Goal: Information Seeking & Learning: Learn about a topic

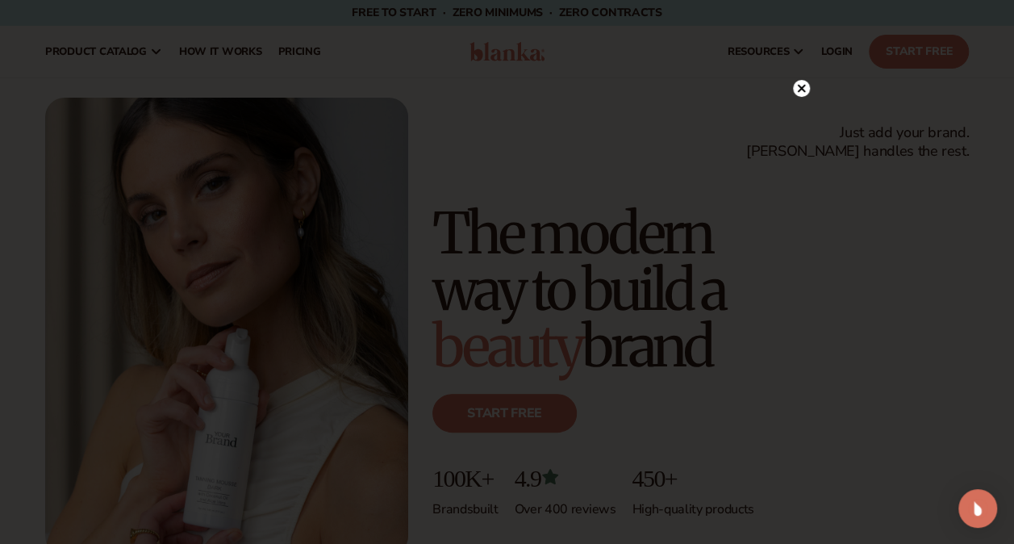
click at [797, 86] on icon at bounding box center [801, 88] width 8 height 8
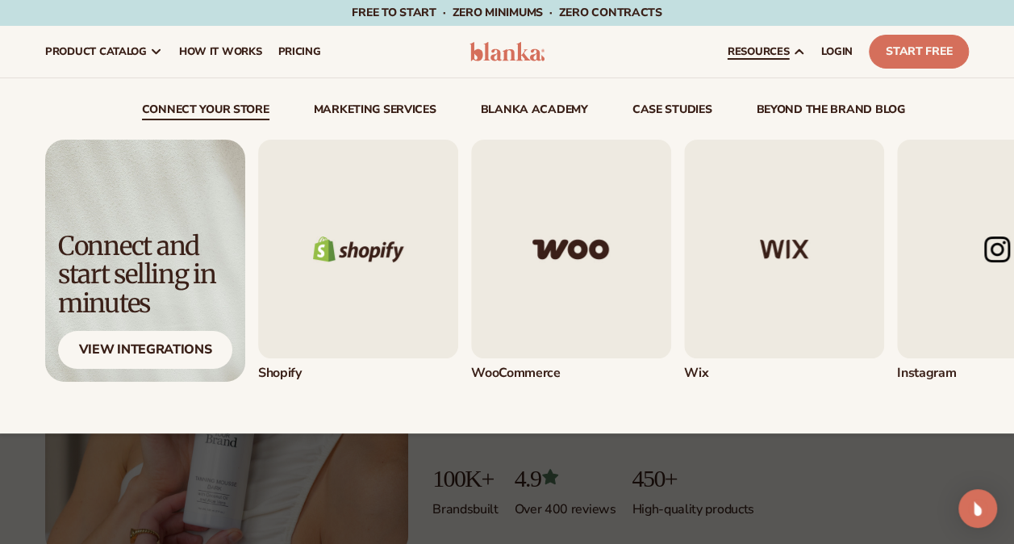
click at [794, 45] on icon at bounding box center [798, 51] width 13 height 13
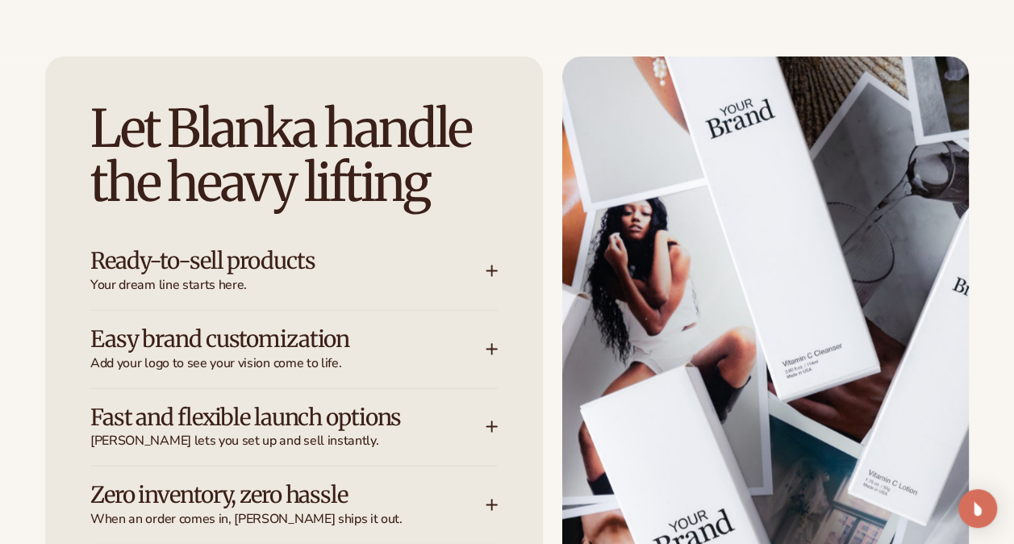
scroll to position [1936, 0]
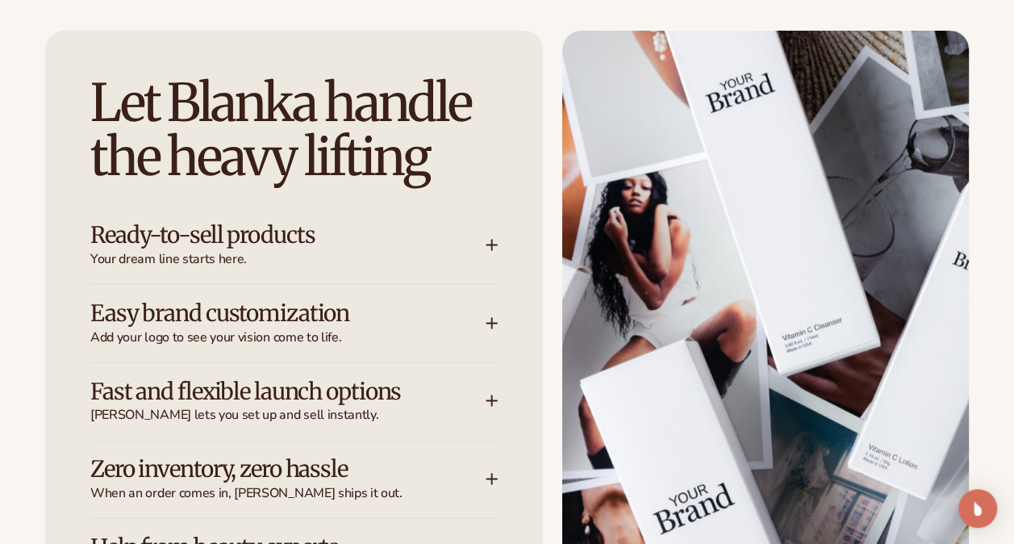
click at [495, 241] on icon at bounding box center [492, 245] width 13 height 13
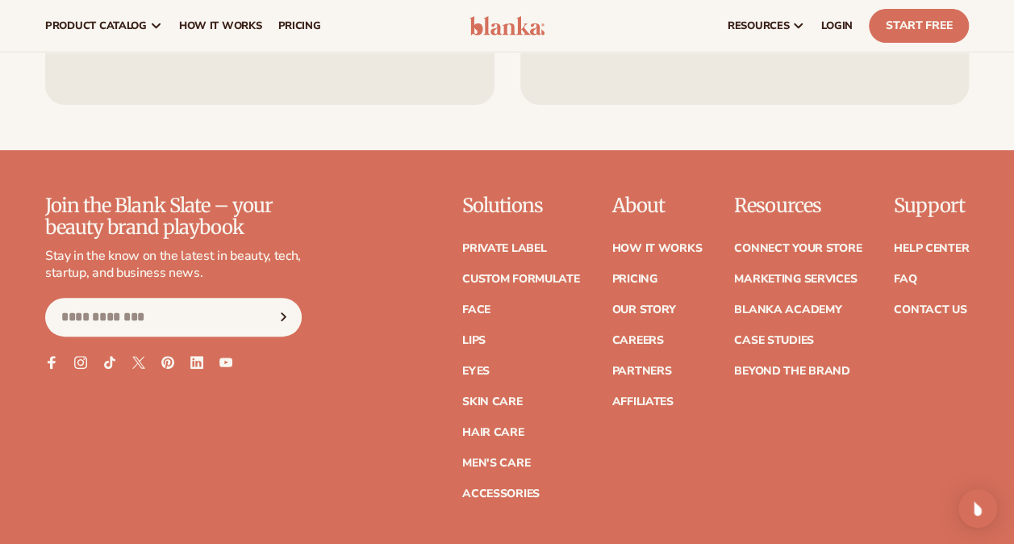
scroll to position [6213, 0]
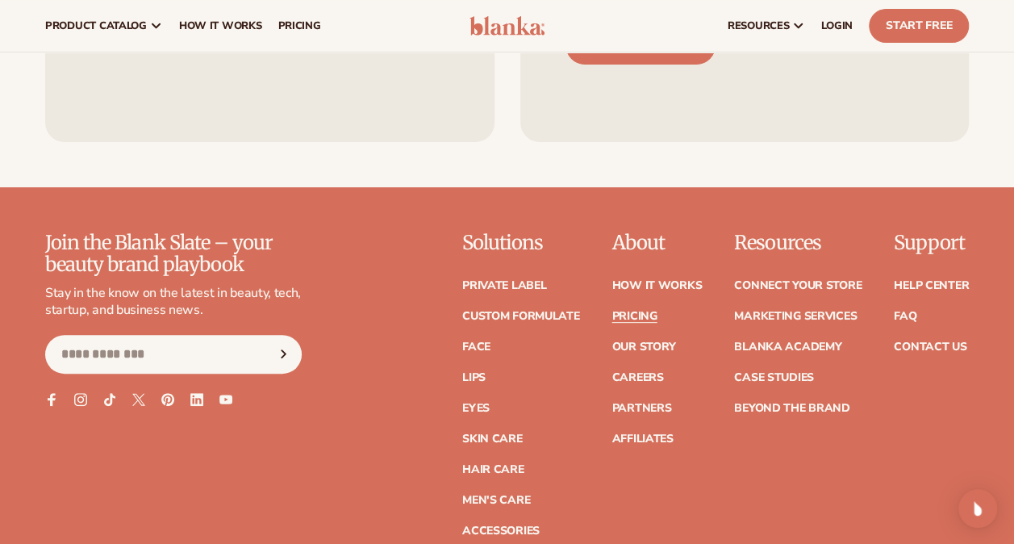
click at [633, 311] on link "Pricing" at bounding box center [634, 316] width 45 height 11
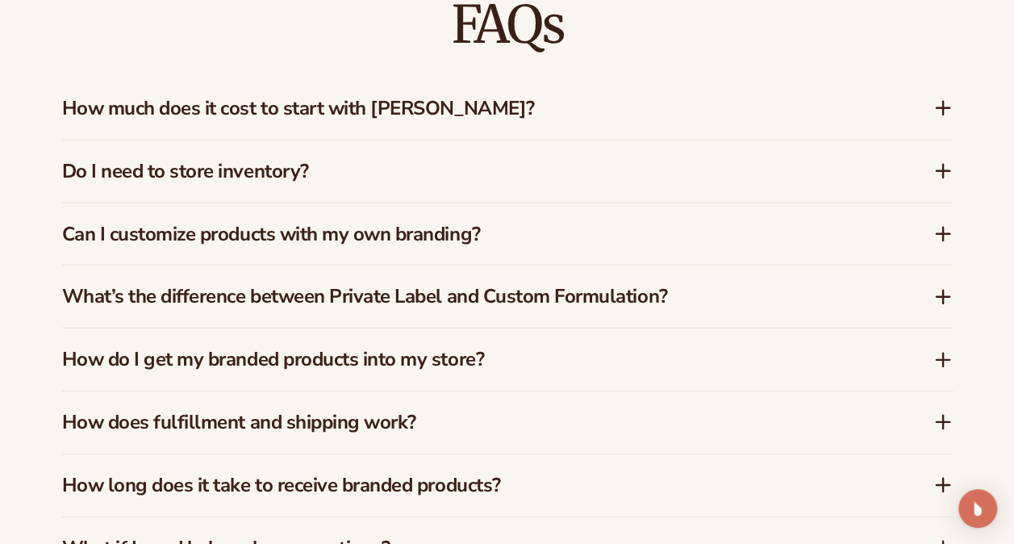
scroll to position [2277, 0]
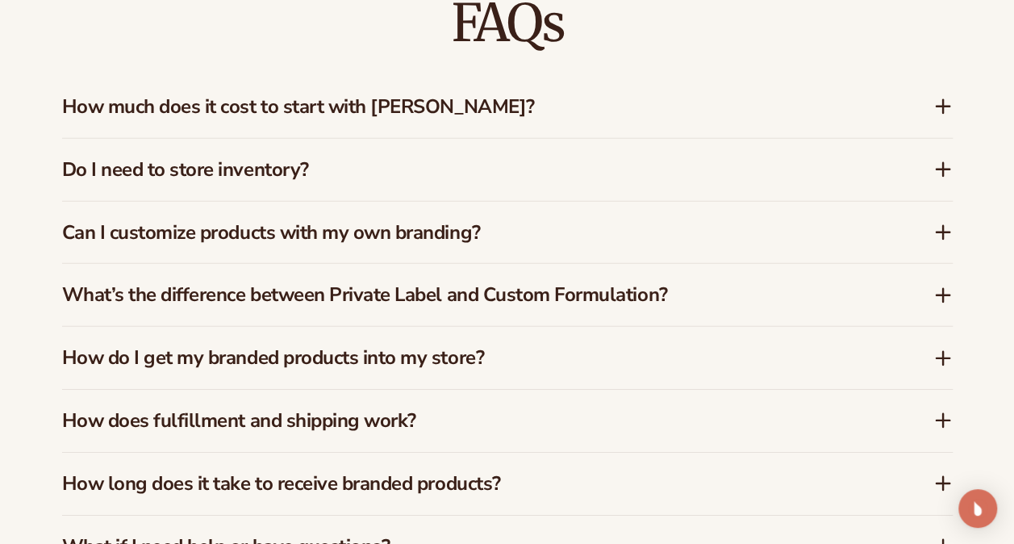
click at [540, 194] on div "Do I need to store inventory?" at bounding box center [507, 170] width 891 height 62
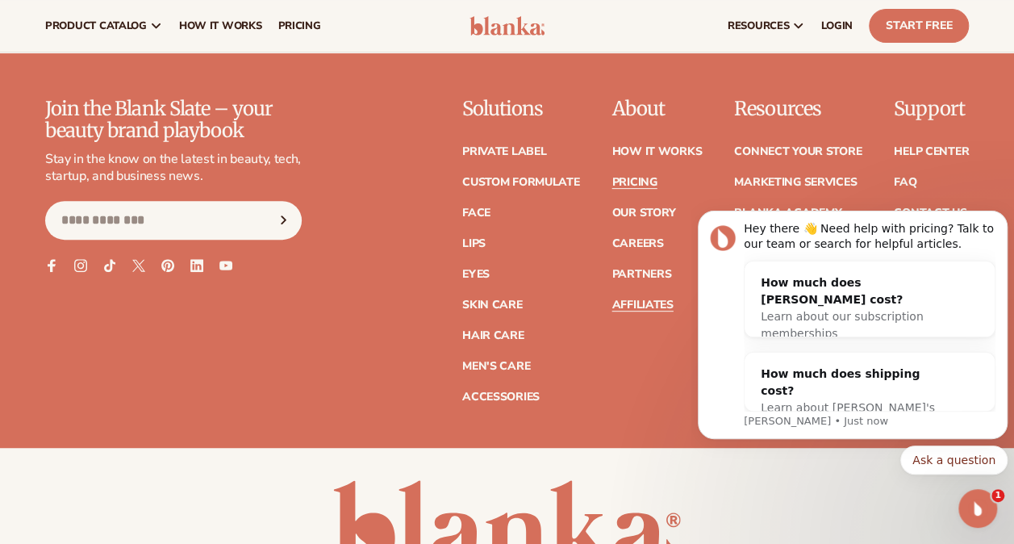
scroll to position [0, 0]
click at [621, 355] on div "About How It Works Pricing Our Story Careers Partners" at bounding box center [657, 249] width 90 height 303
click at [521, 147] on link "Private label" at bounding box center [504, 151] width 84 height 11
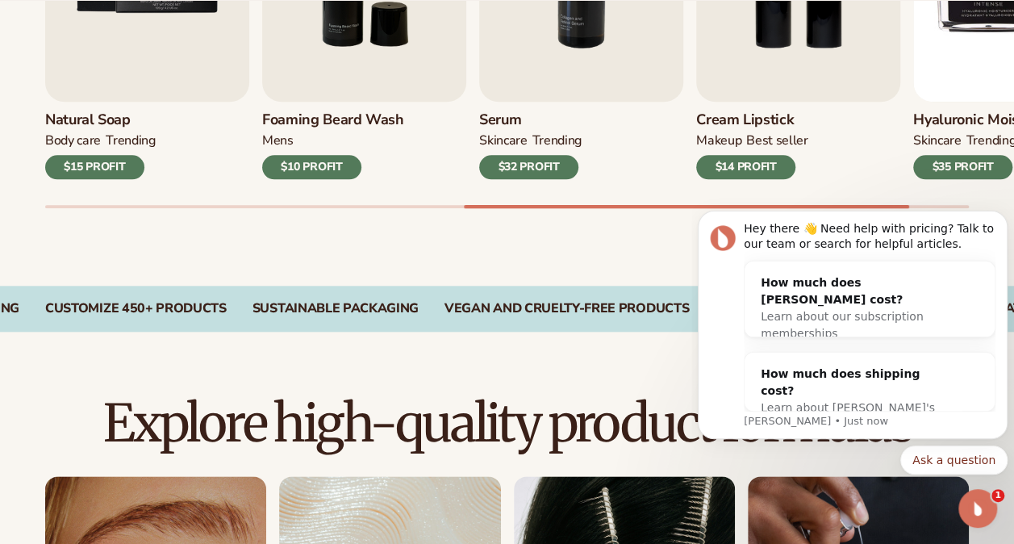
scroll to position [807, 0]
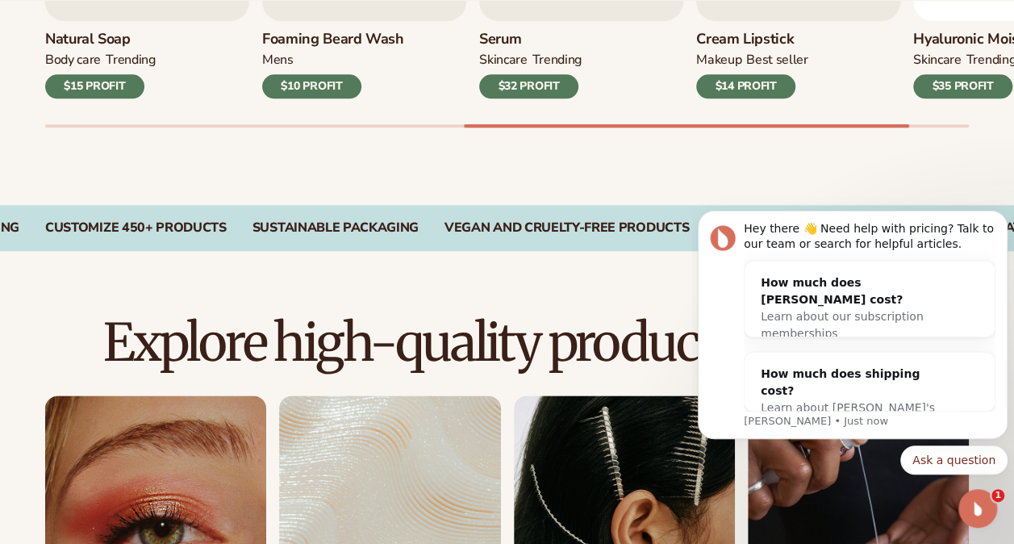
click at [985, 507] on div "Open Intercom Messenger" at bounding box center [975, 505] width 53 height 53
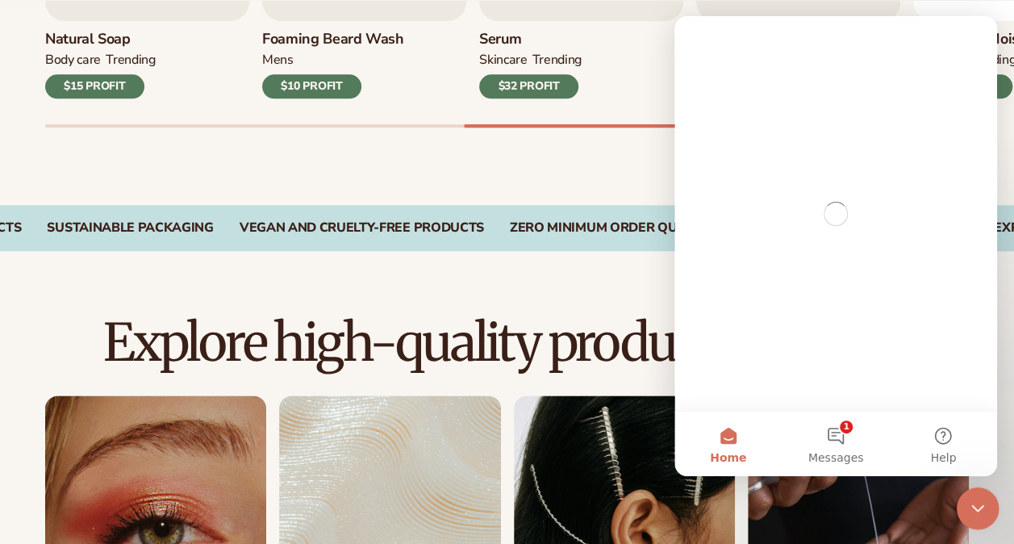
scroll to position [0, 0]
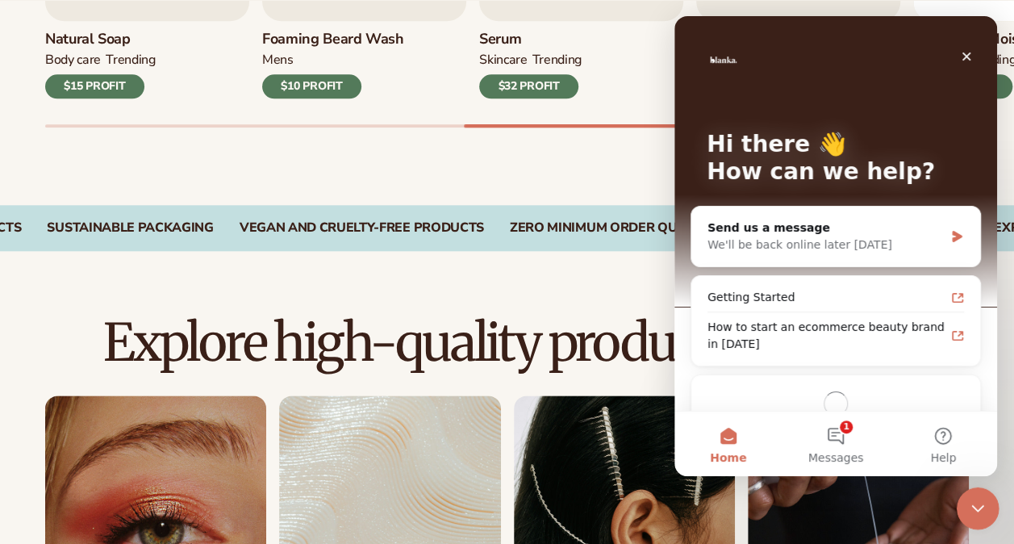
click at [971, 504] on icon "Close Intercom Messenger" at bounding box center [975, 506] width 11 height 6
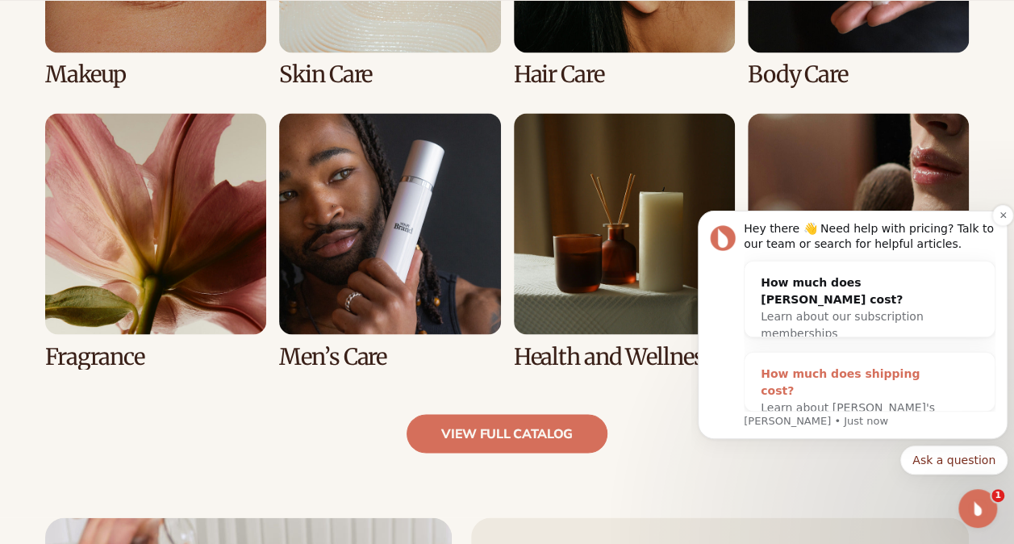
scroll to position [1452, 0]
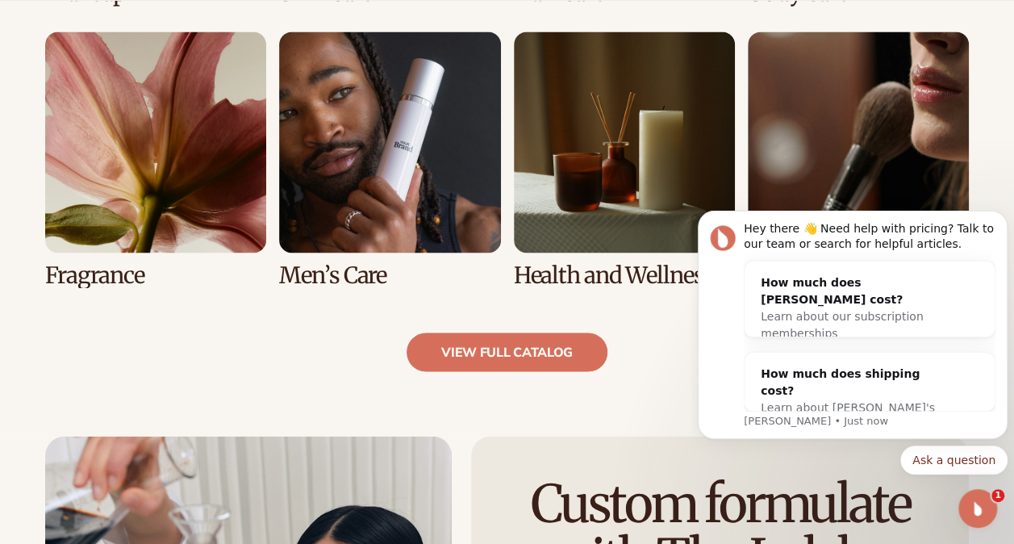
click at [666, 401] on div "Explore high-quality product formulas view full catalog Makeup Skin Care" at bounding box center [507, 20] width 1014 height 830
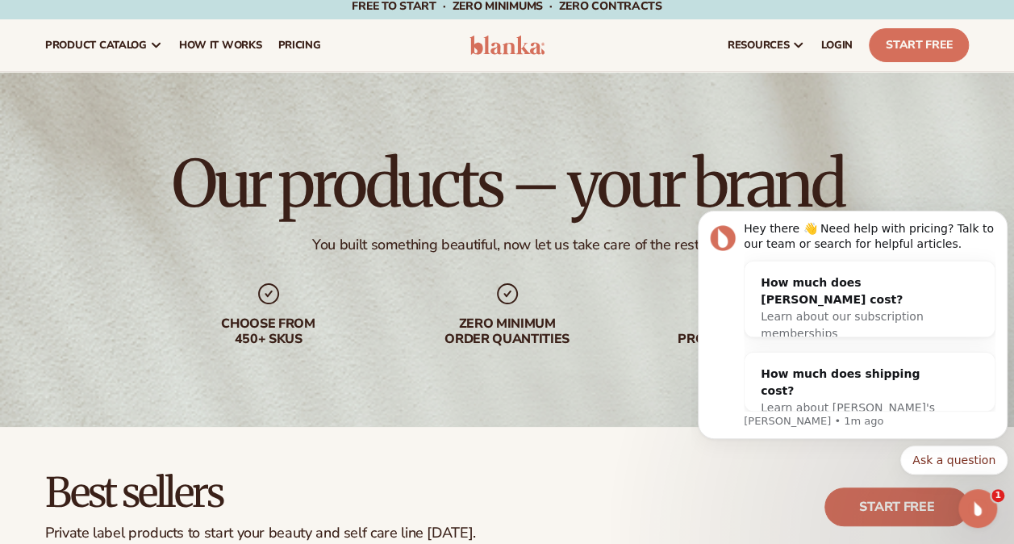
scroll to position [0, 0]
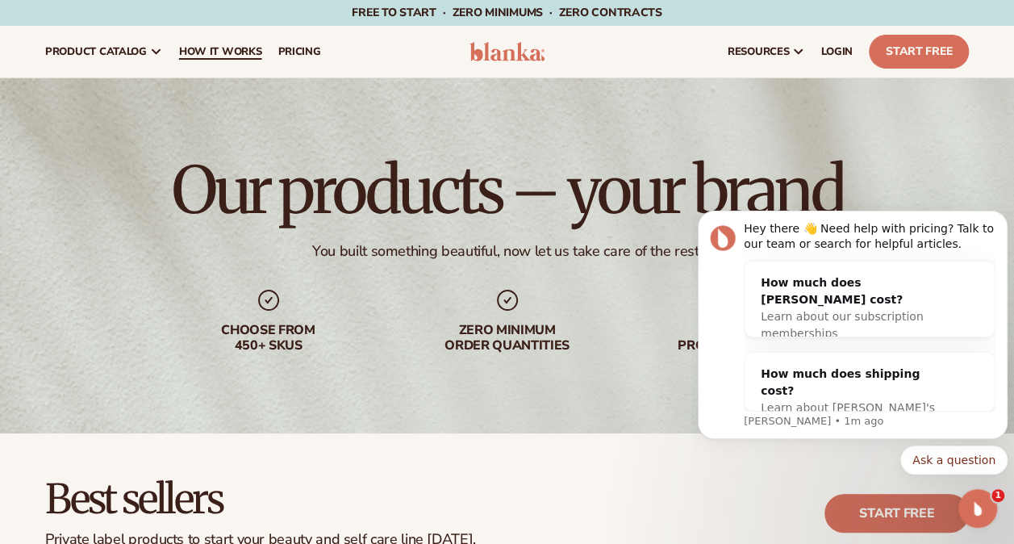
click at [250, 48] on span "How It Works" at bounding box center [220, 51] width 83 height 13
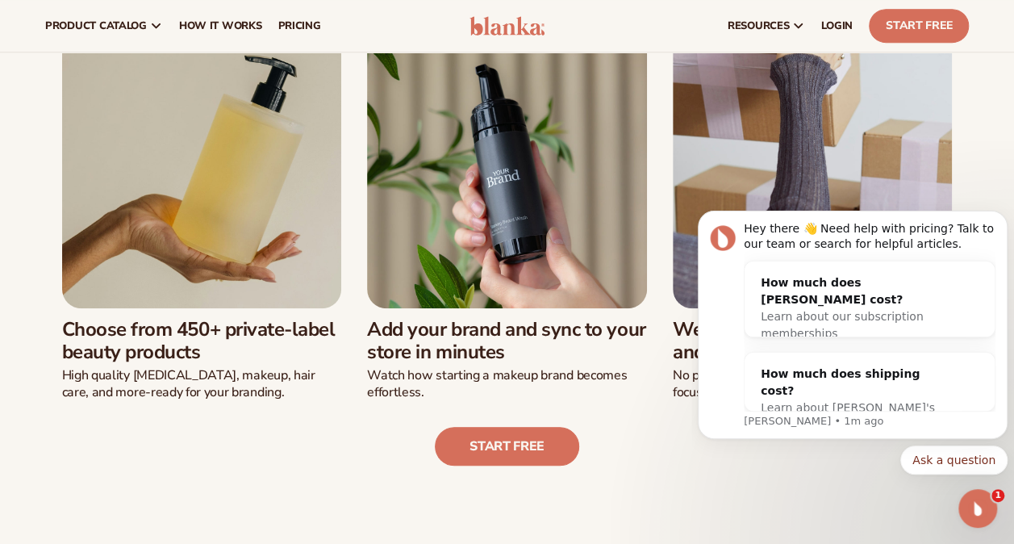
scroll to position [403, 0]
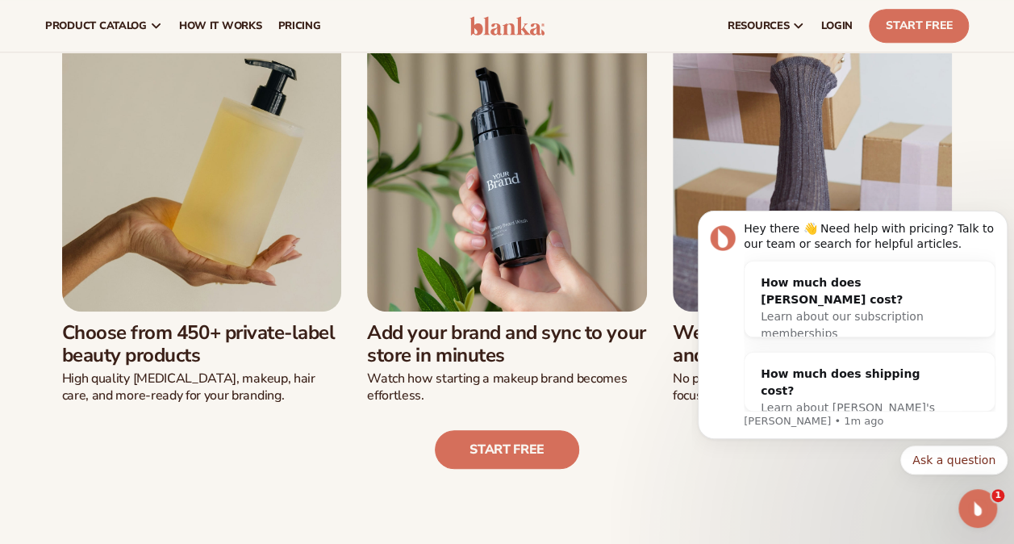
click at [146, 153] on img at bounding box center [202, 171] width 280 height 280
click at [160, 219] on img at bounding box center [202, 171] width 280 height 280
click at [152, 353] on h3 "Choose from 450+ private-label beauty products" at bounding box center [202, 344] width 280 height 47
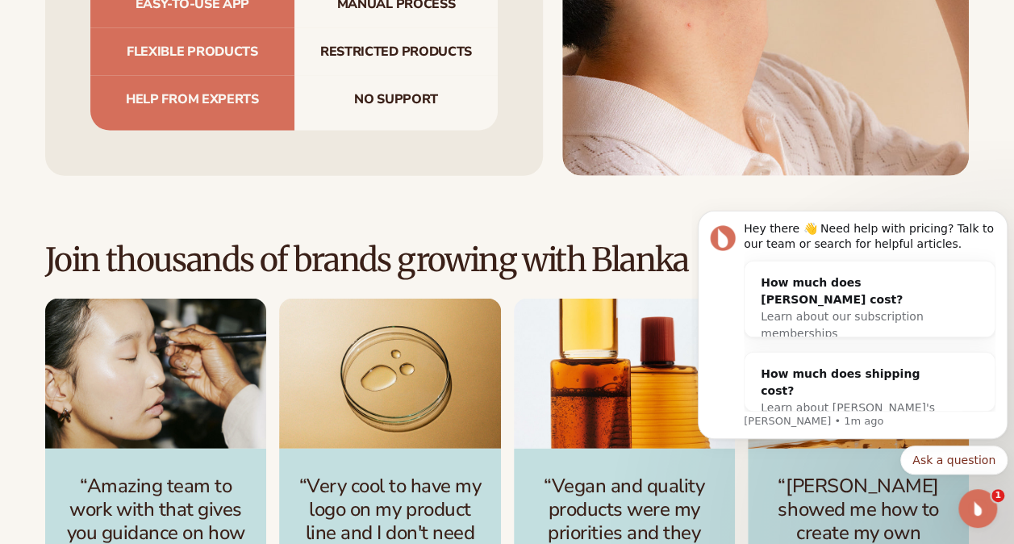
scroll to position [2017, 0]
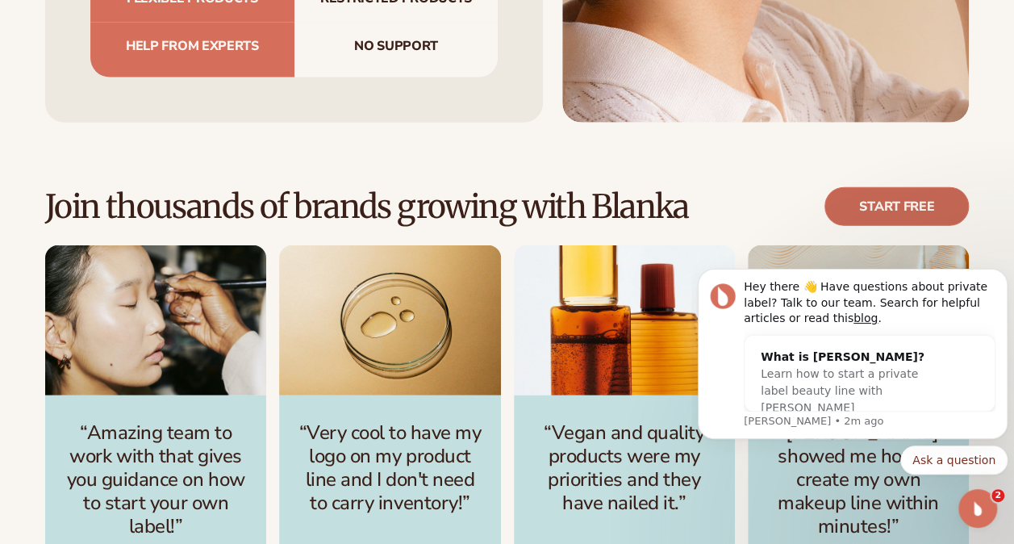
click at [917, 187] on link "Start free" at bounding box center [897, 206] width 144 height 39
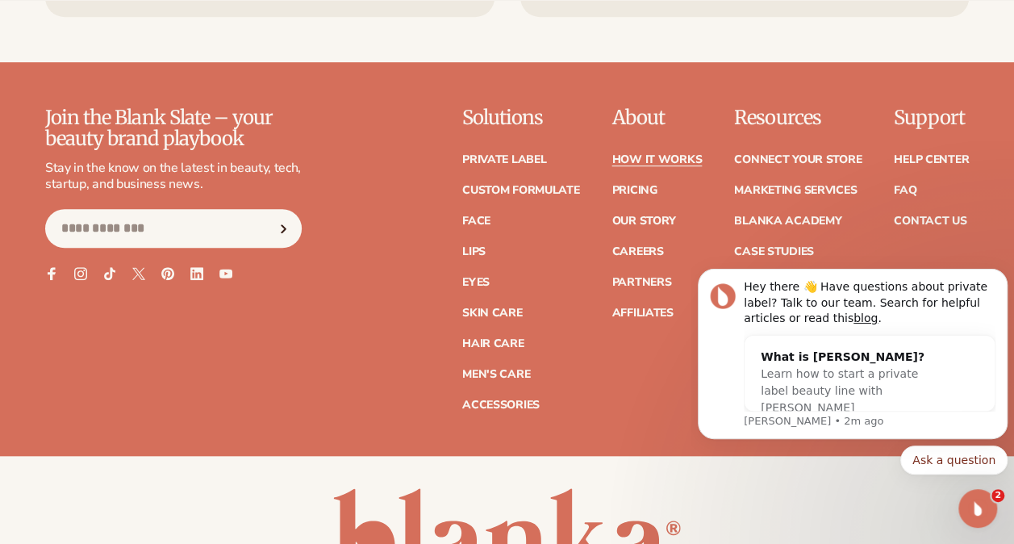
scroll to position [3606, 0]
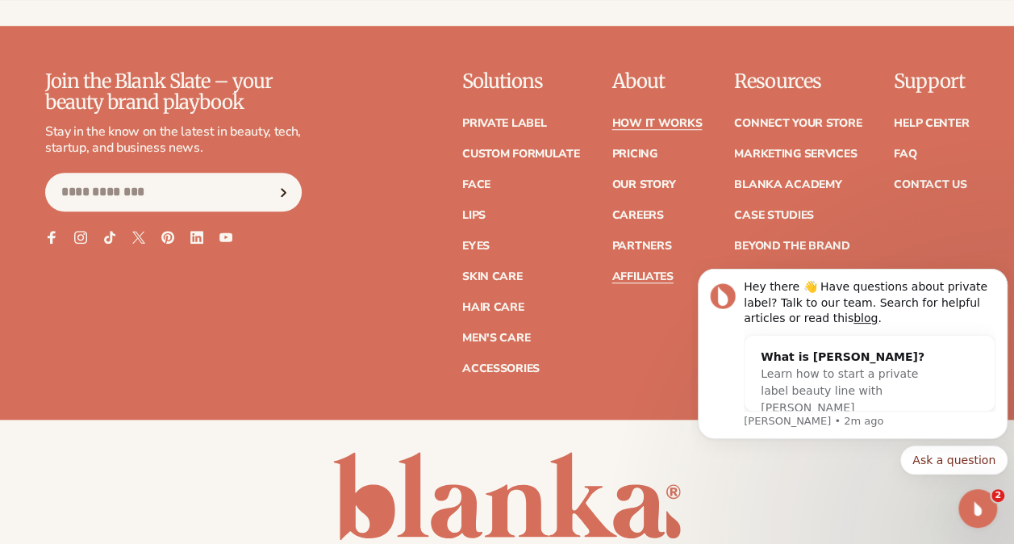
click at [640, 271] on link "Affiliates" at bounding box center [642, 276] width 61 height 11
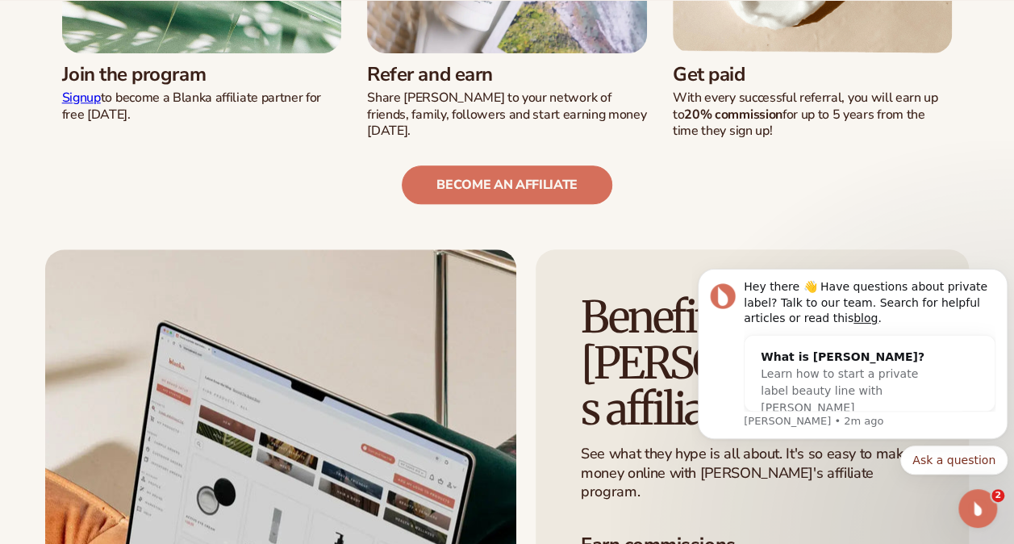
scroll to position [726, 0]
